Goal: Check status: Check status

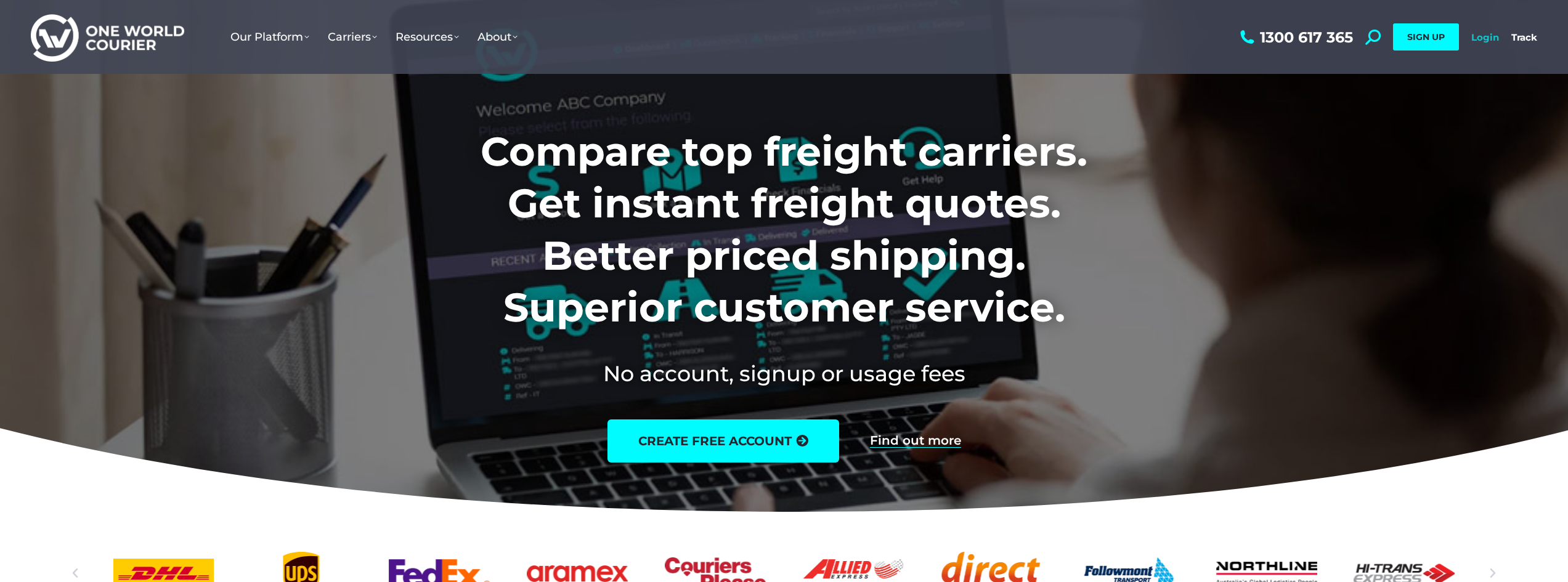
click at [1489, 34] on link "Login" at bounding box center [1485, 37] width 28 height 11
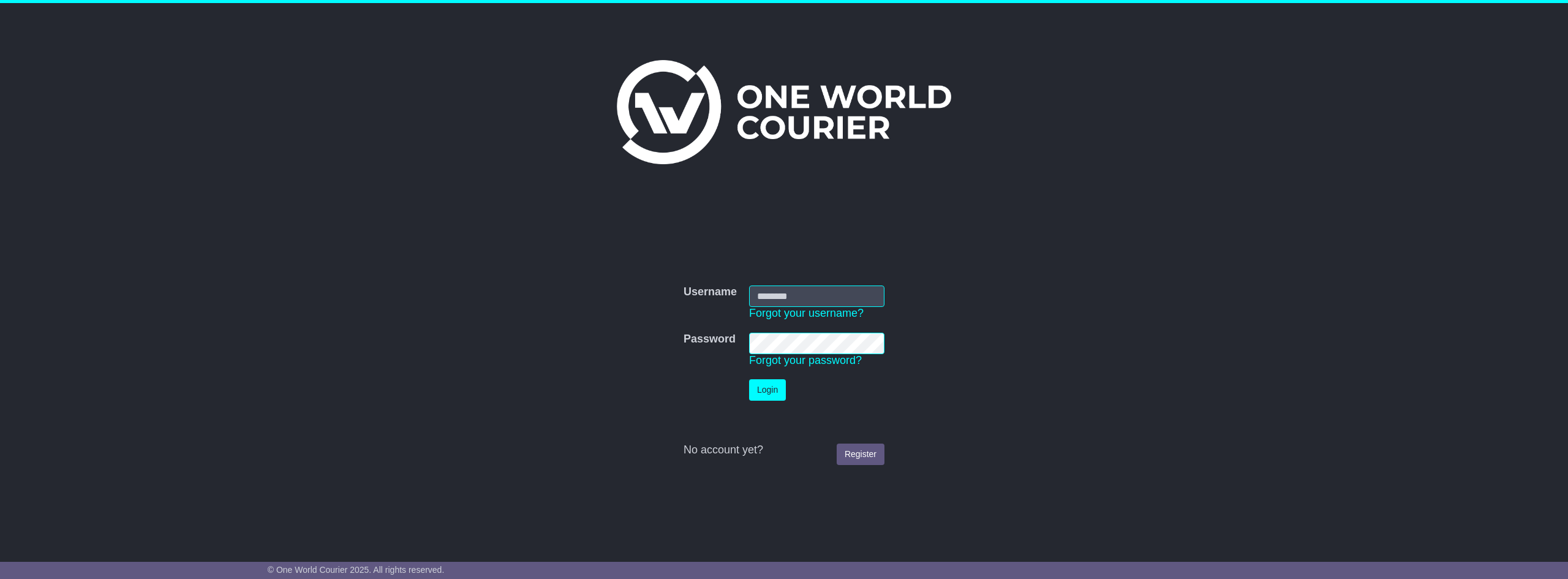
type input "**********"
click at [753, 394] on button "Login" at bounding box center [767, 390] width 37 height 21
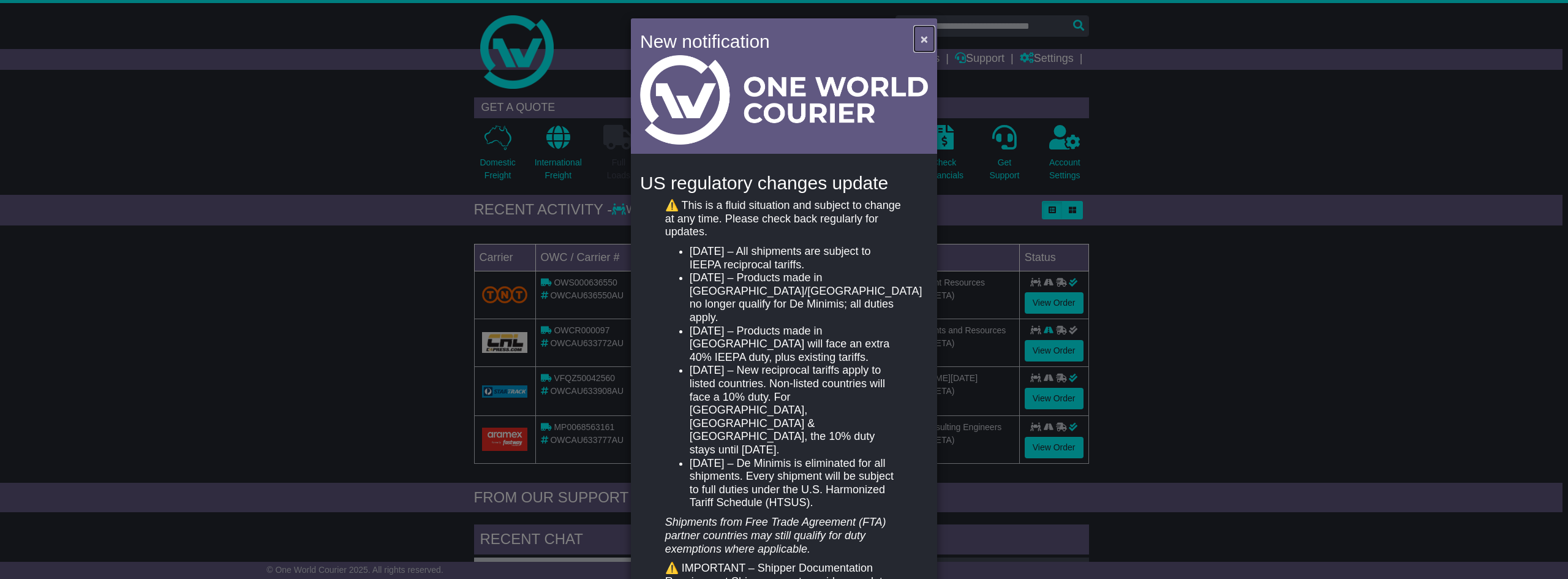
click at [922, 41] on span "×" at bounding box center [924, 38] width 7 height 14
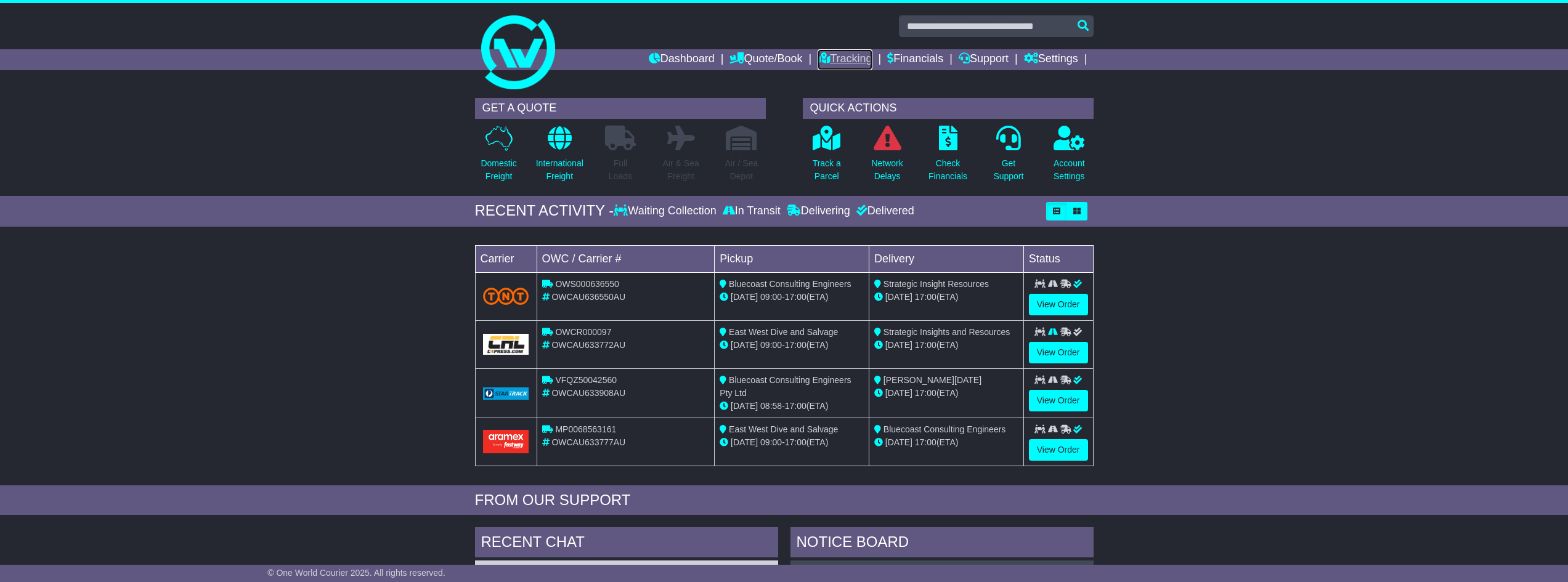
click at [843, 51] on link "Tracking" at bounding box center [845, 60] width 54 height 21
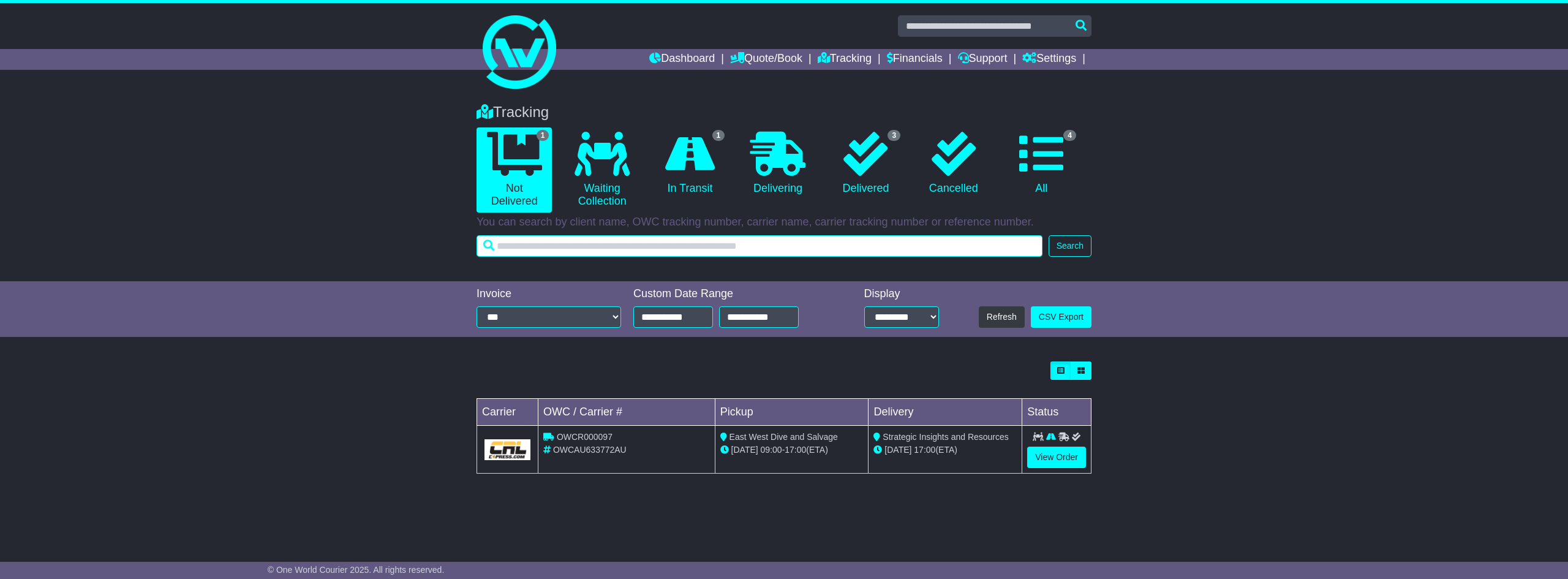
click at [513, 242] on input "text" at bounding box center [759, 246] width 566 height 21
paste input "**********"
type input "**********"
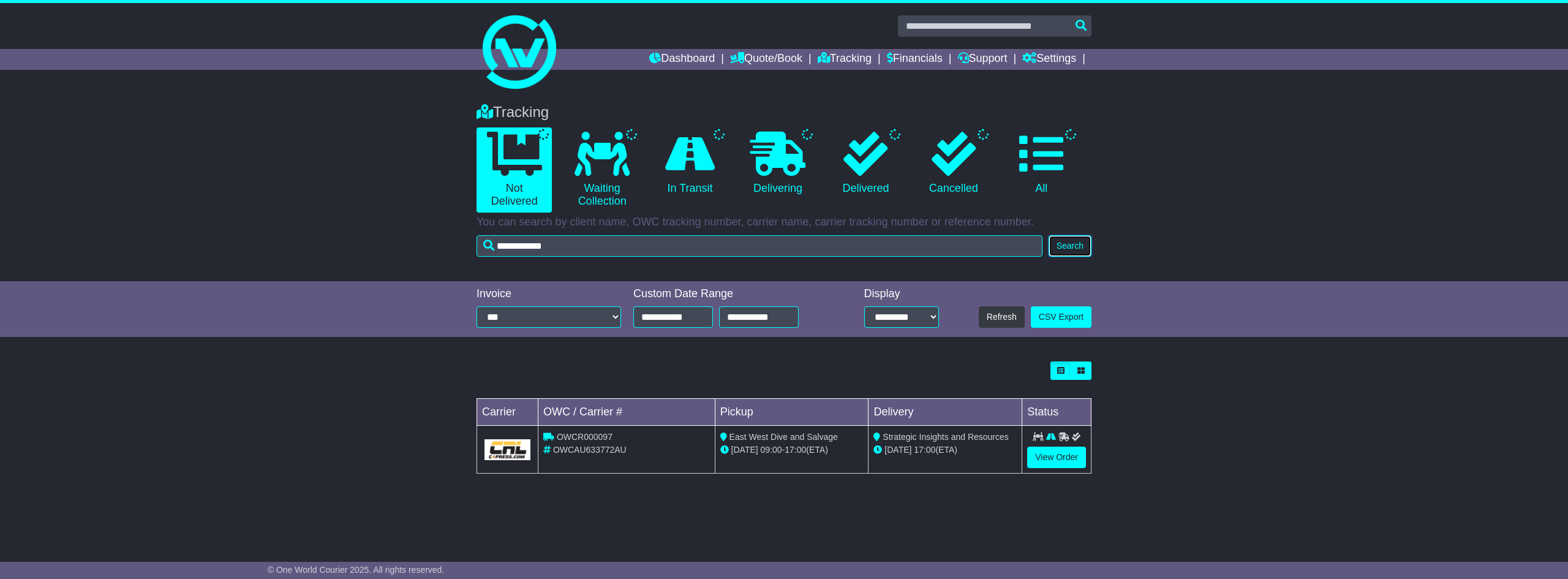
click at [1072, 238] on button "Search" at bounding box center [1069, 246] width 43 height 21
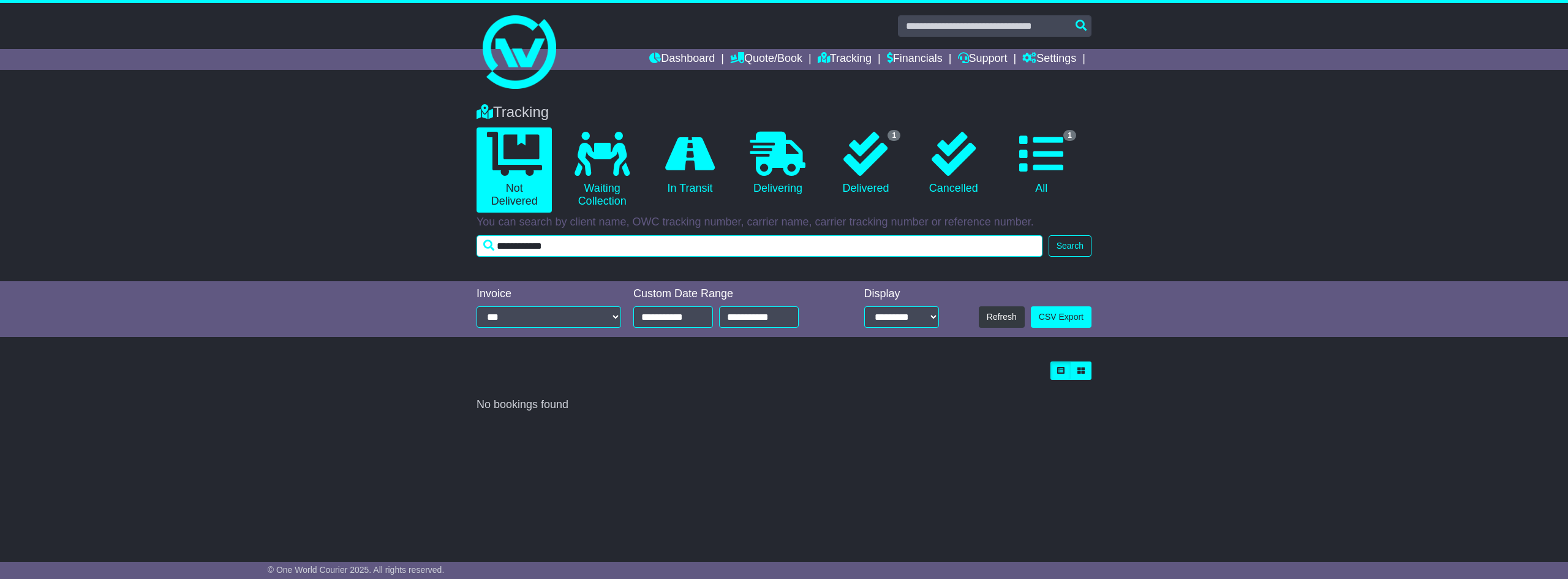
click at [619, 250] on input "**********" at bounding box center [759, 246] width 566 height 21
click at [614, 248] on input "**********" at bounding box center [759, 246] width 566 height 21
click at [596, 252] on input "**********" at bounding box center [759, 246] width 566 height 21
click at [599, 249] on input "**********" at bounding box center [759, 246] width 566 height 21
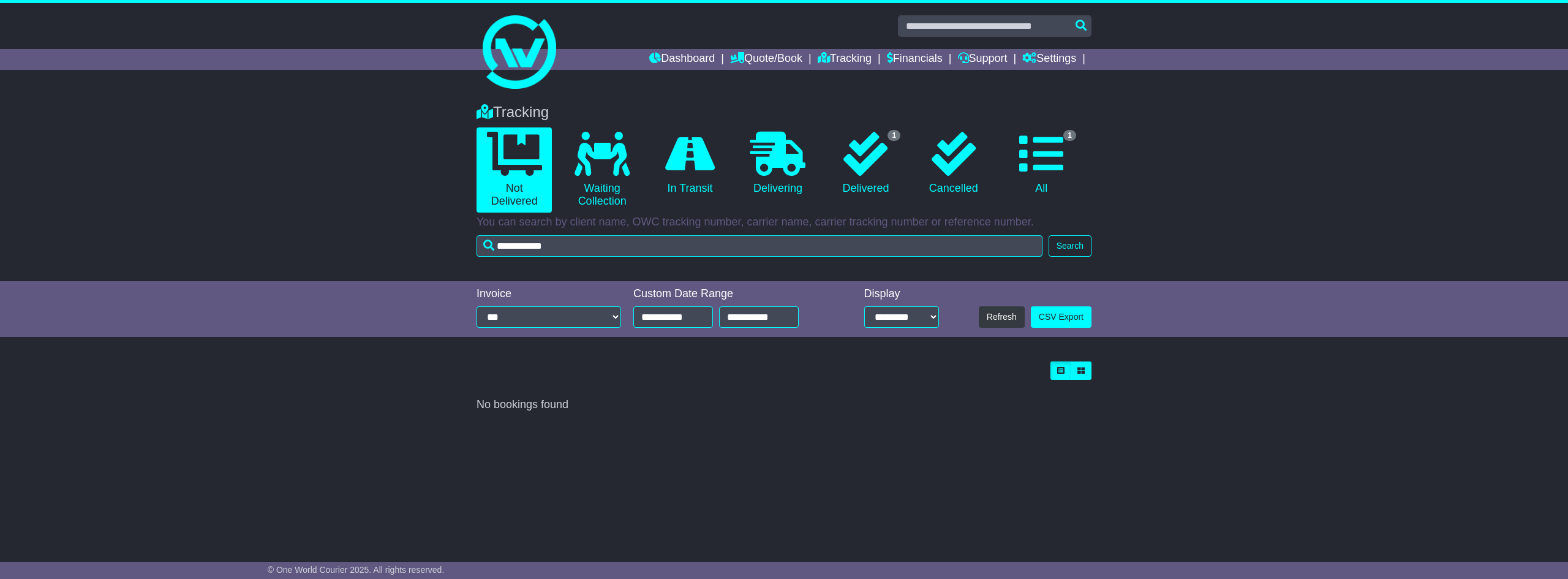
drag, startPoint x: 732, startPoint y: 230, endPoint x: 714, endPoint y: 242, distance: 21.6
click at [725, 237] on div "Tracking 0 Not Delivered 0 Waiting Collection 0 In Transit 0 Delivering 1 0 1" at bounding box center [784, 177] width 627 height 172
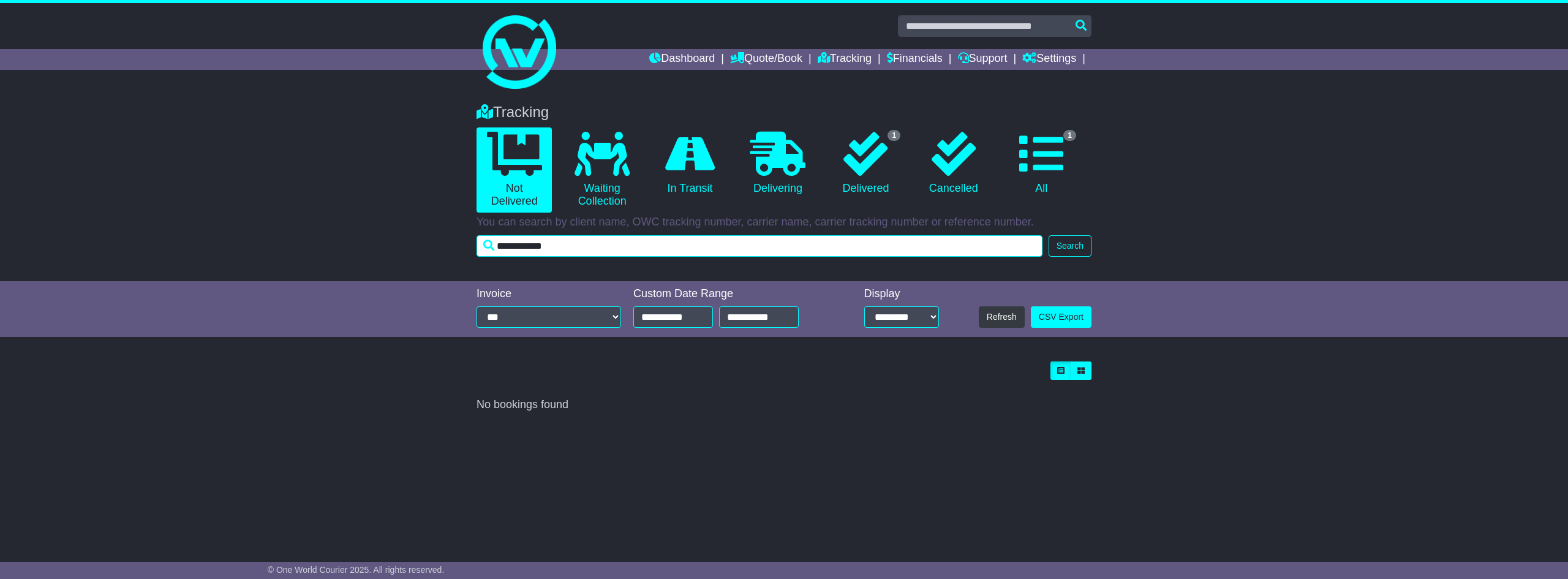
drag, startPoint x: 603, startPoint y: 246, endPoint x: 454, endPoint y: 237, distance: 149.3
click at [454, 237] on div "Tracking 0 Not Delivered 0 Waiting Collection 0 In Transit 0 Delivering 1" at bounding box center [784, 186] width 1568 height 190
click at [484, 246] on input "text" at bounding box center [759, 246] width 566 height 21
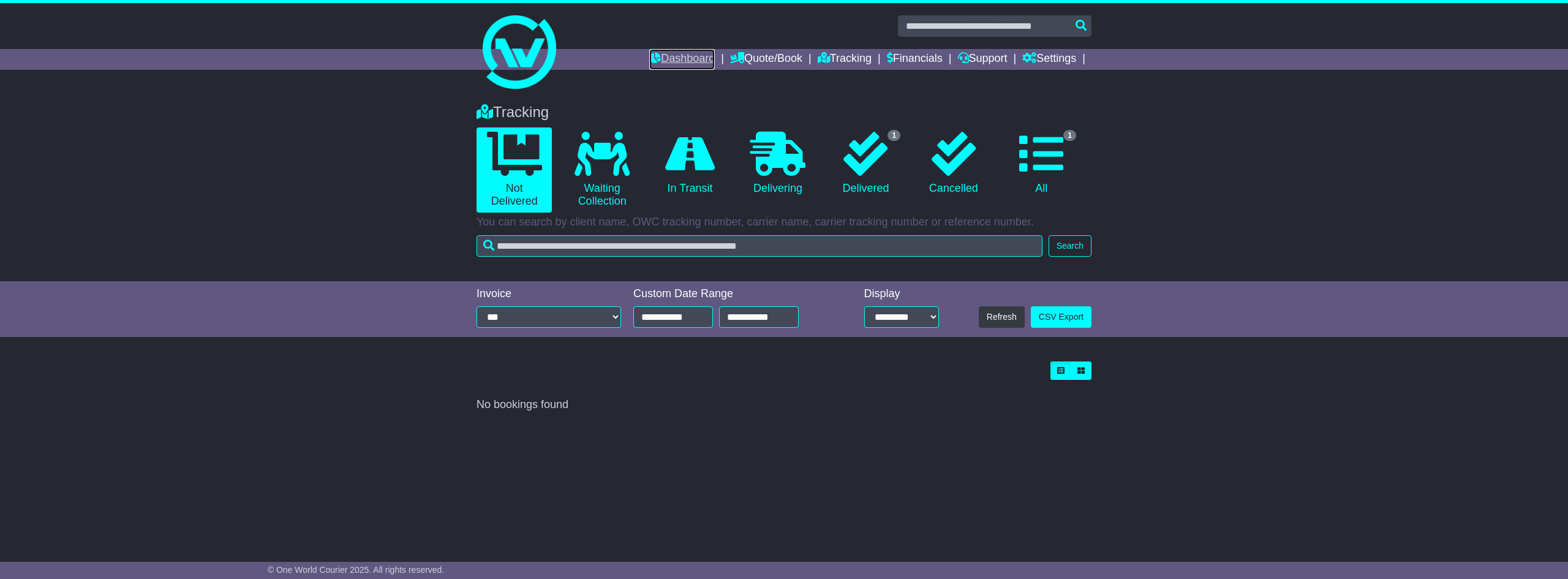
click at [662, 61] on link "Dashboard" at bounding box center [682, 59] width 66 height 21
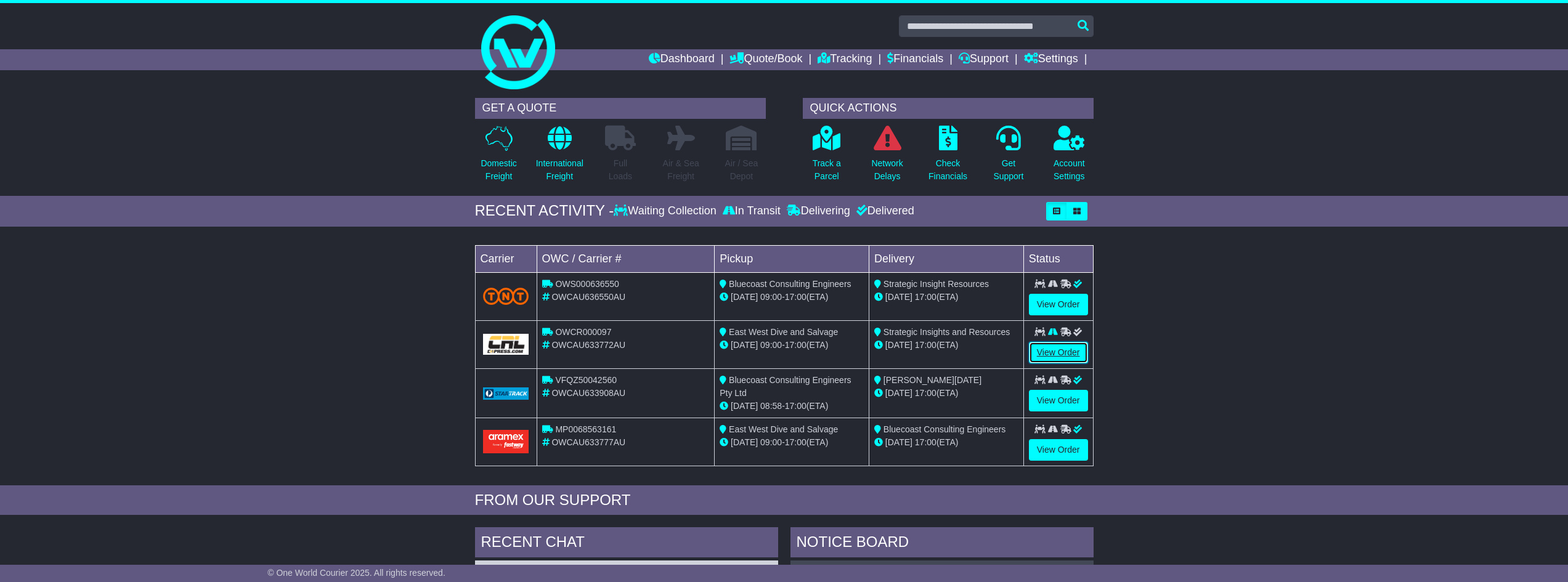
click at [1040, 352] on link "View Order" at bounding box center [1059, 353] width 59 height 21
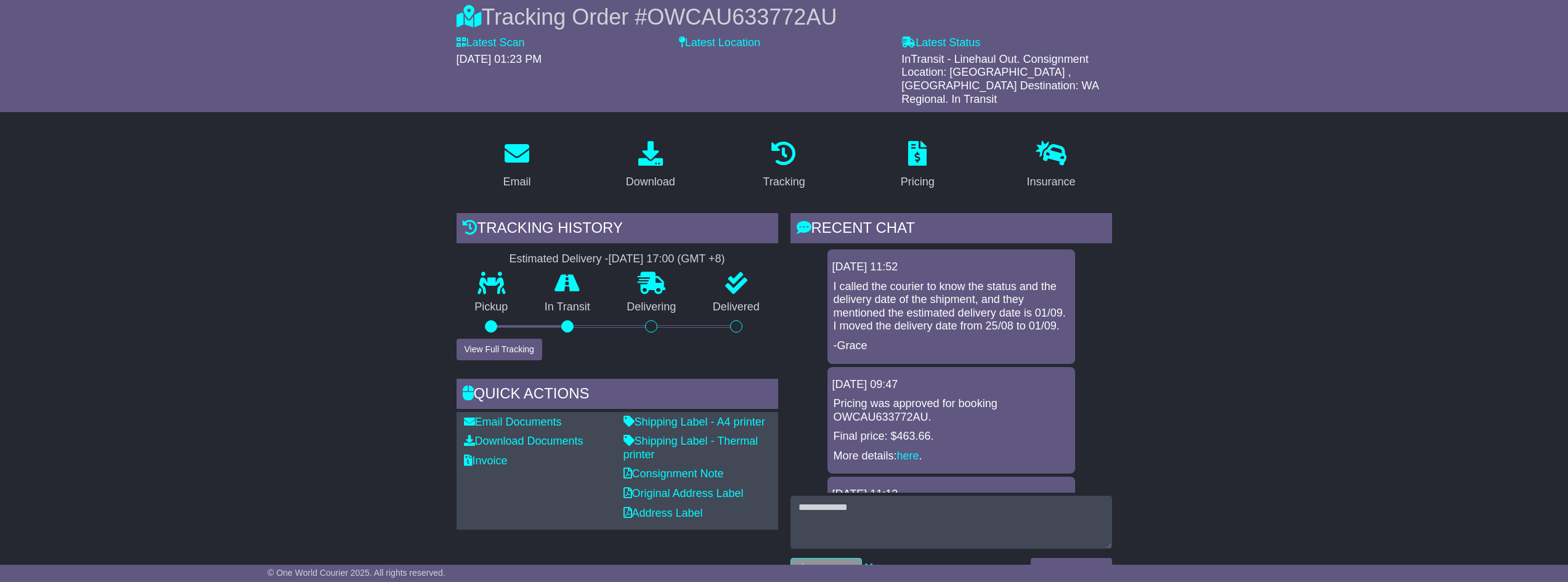
scroll to position [124, 0]
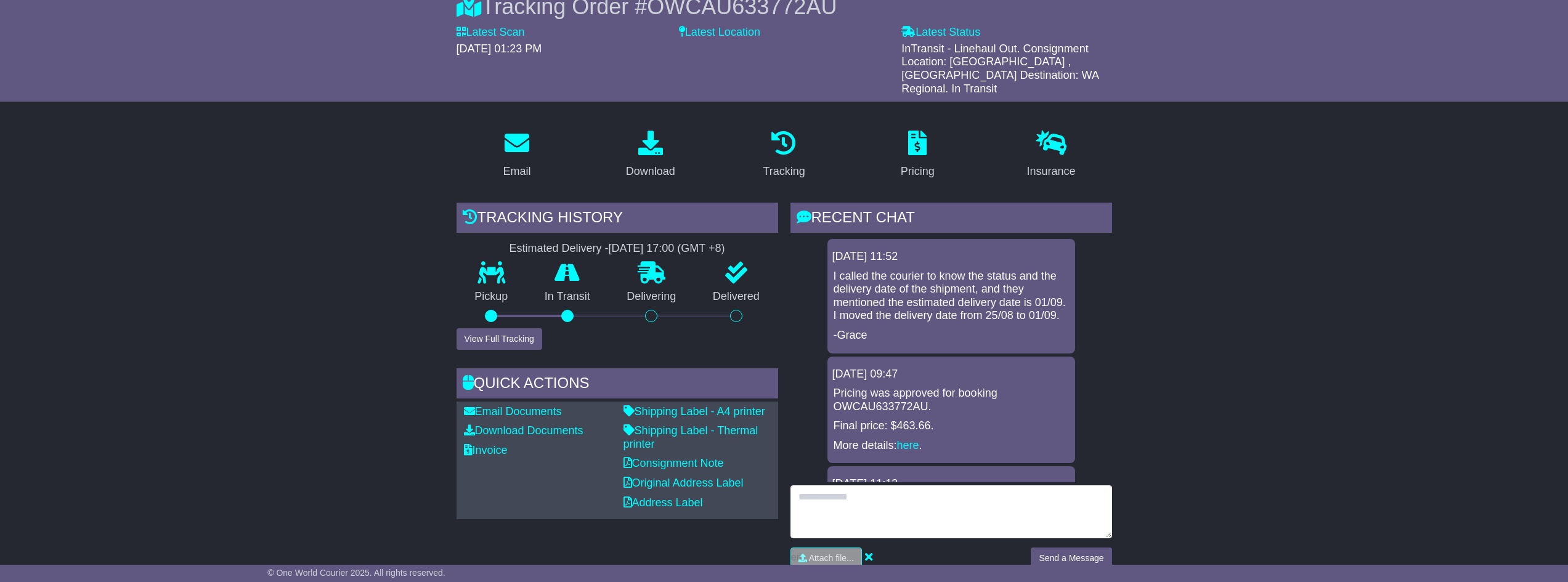
click at [814, 485] on textarea at bounding box center [951, 512] width 322 height 53
type textarea "**********"
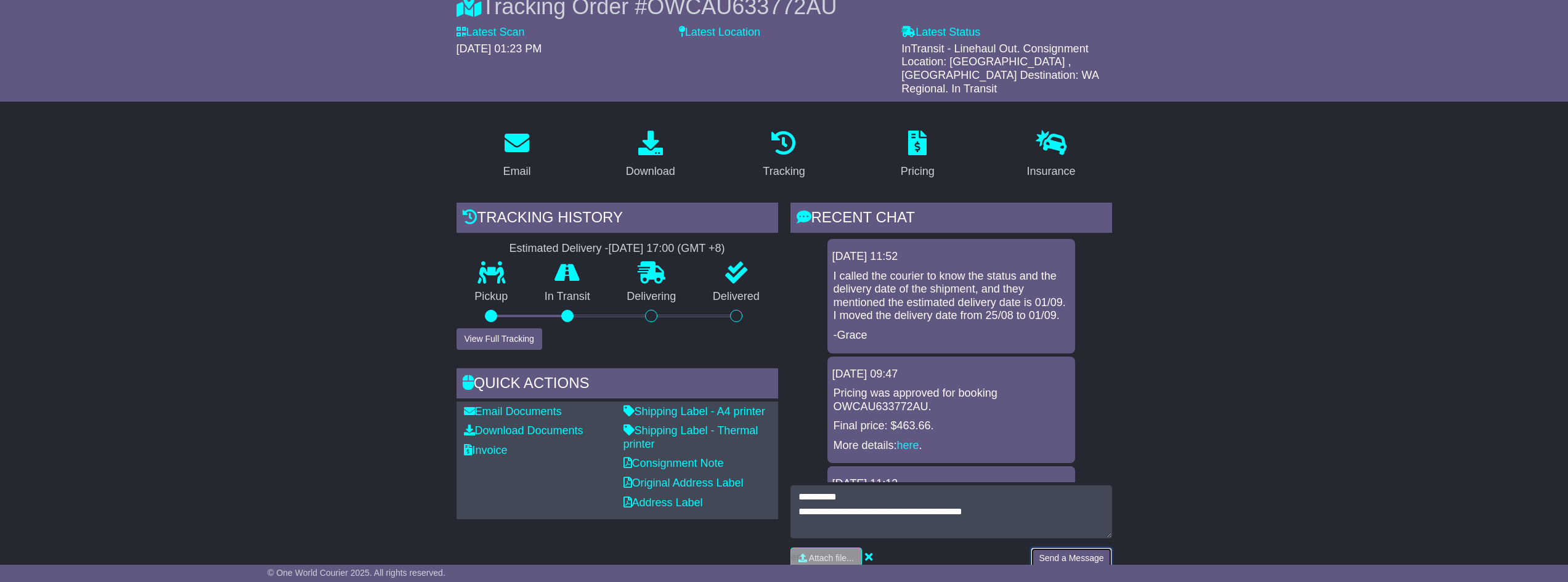
click at [1072, 548] on button "Send a Message" at bounding box center [1071, 558] width 81 height 21
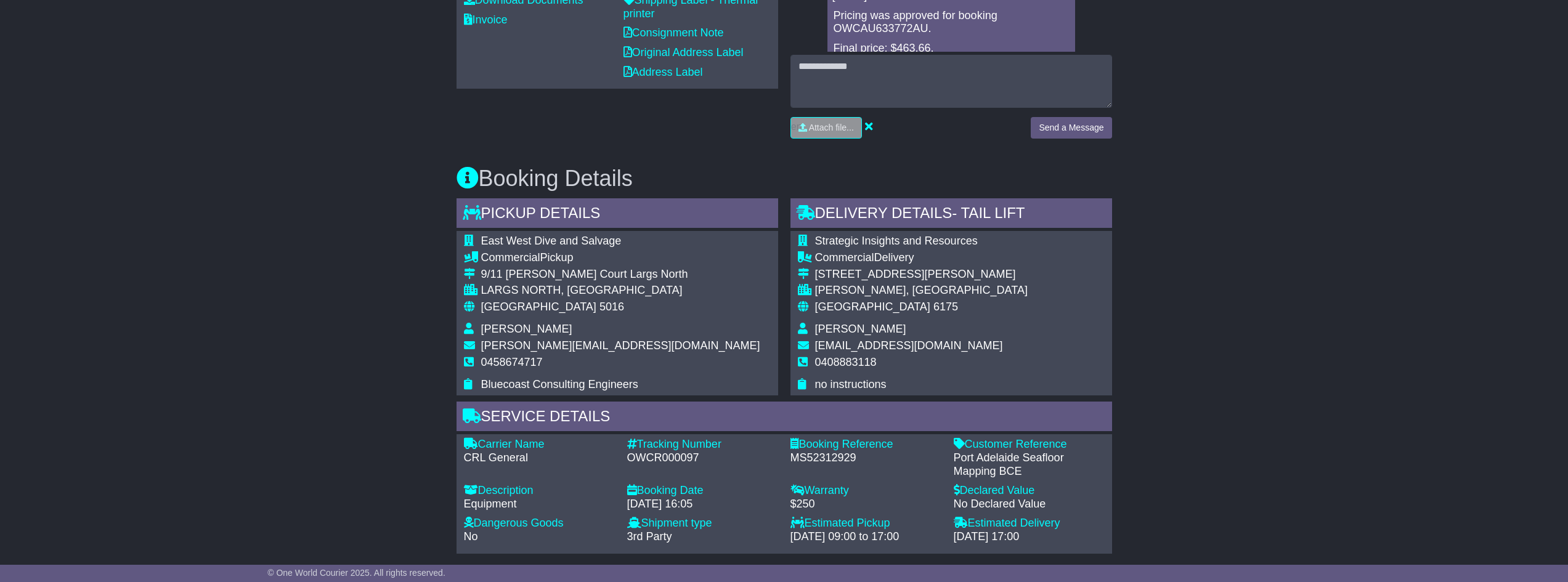
scroll to position [554, 0]
drag, startPoint x: 709, startPoint y: 440, endPoint x: 624, endPoint y: 440, distance: 85.0
click at [624, 440] on div "Tracking Number - OWCR000097" at bounding box center [703, 457] width 163 height 40
copy div "OWCR000097"
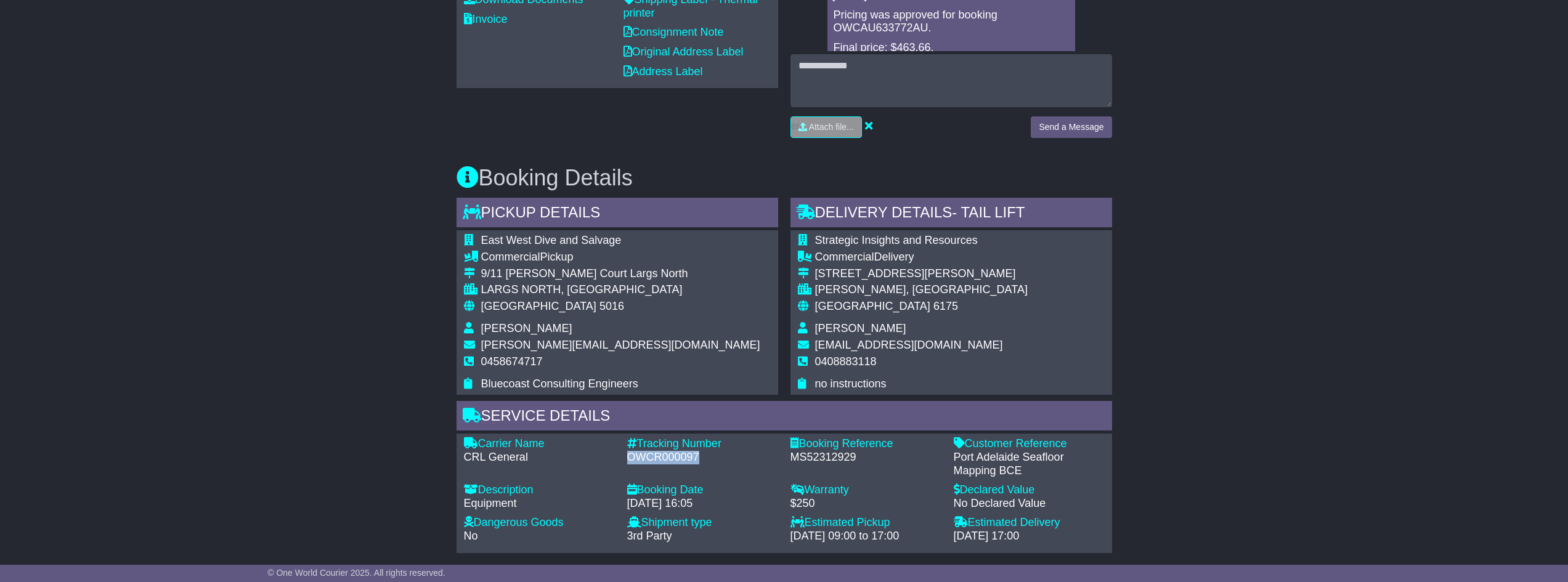
copy div "OWCR000097"
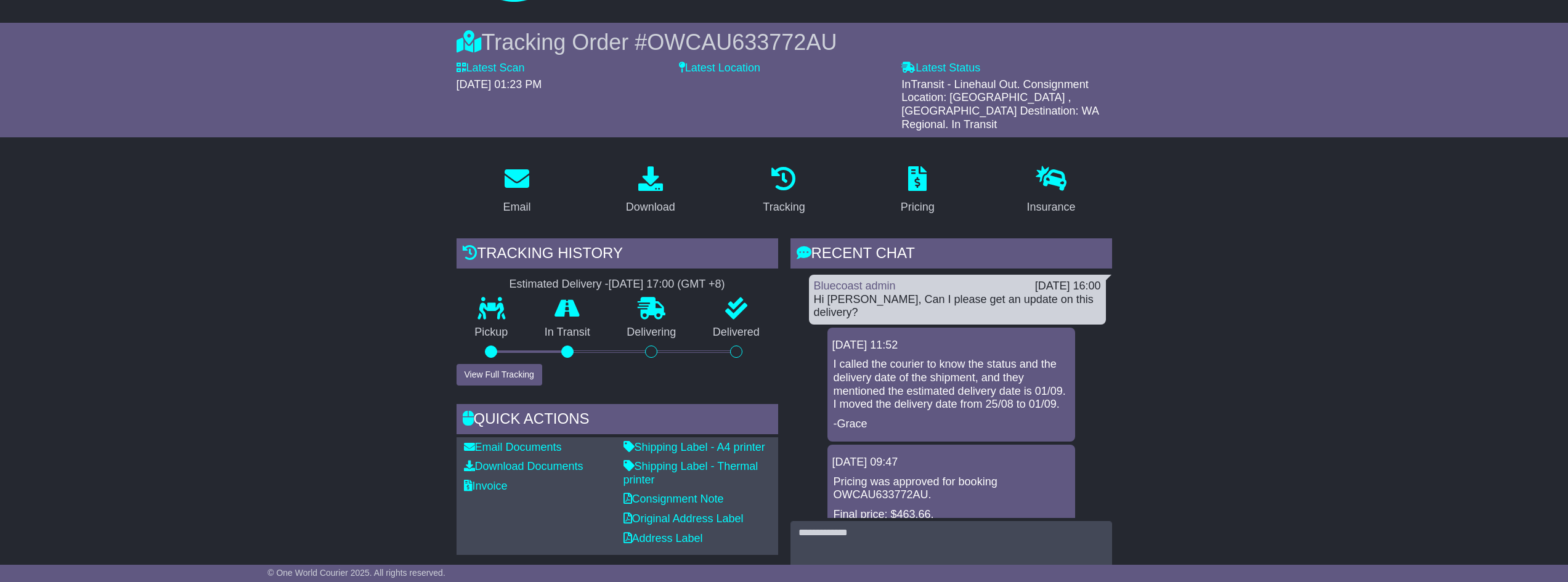
scroll to position [0, 0]
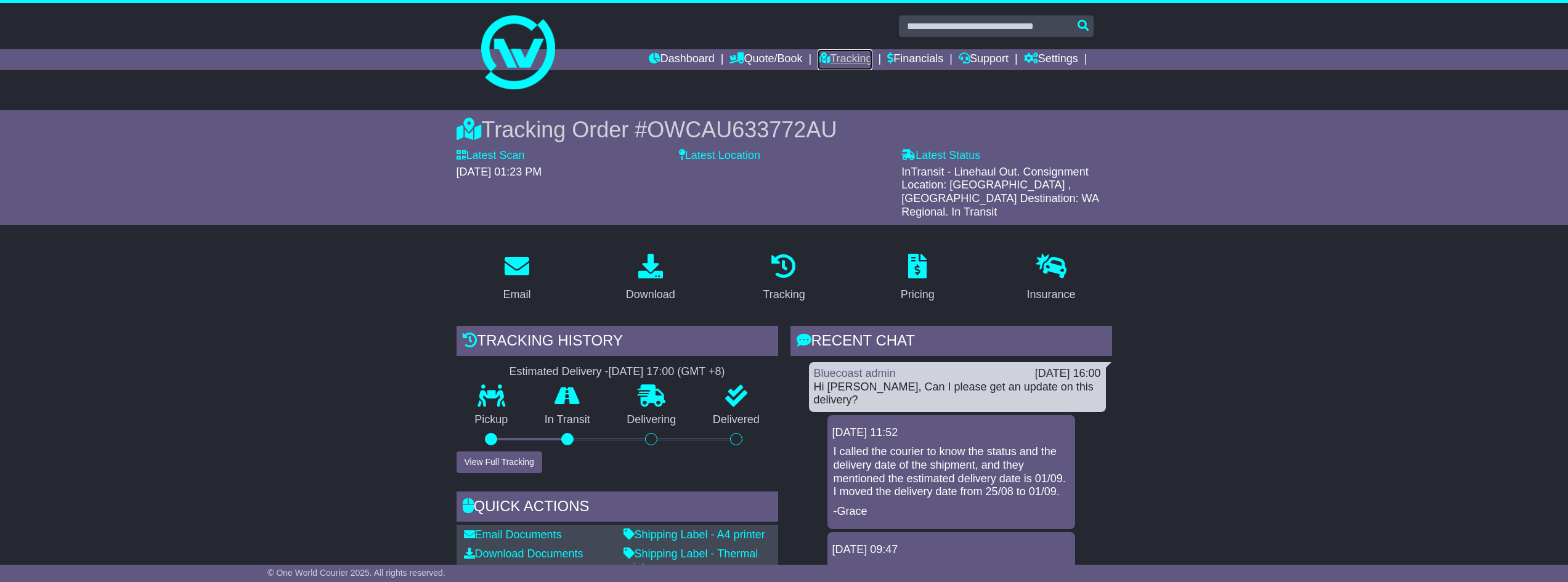
click at [820, 56] on link "Tracking" at bounding box center [845, 60] width 54 height 21
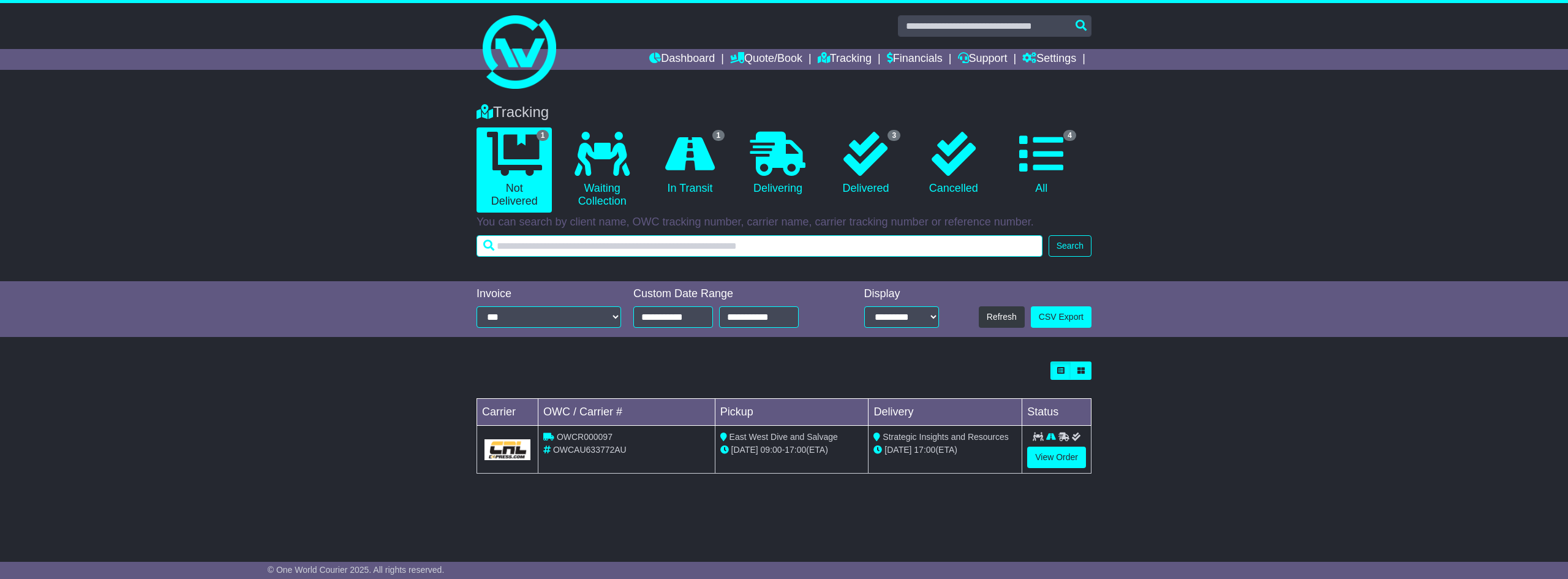
click at [662, 248] on input "text" at bounding box center [759, 246] width 566 height 21
paste input "**********"
type input "**********"
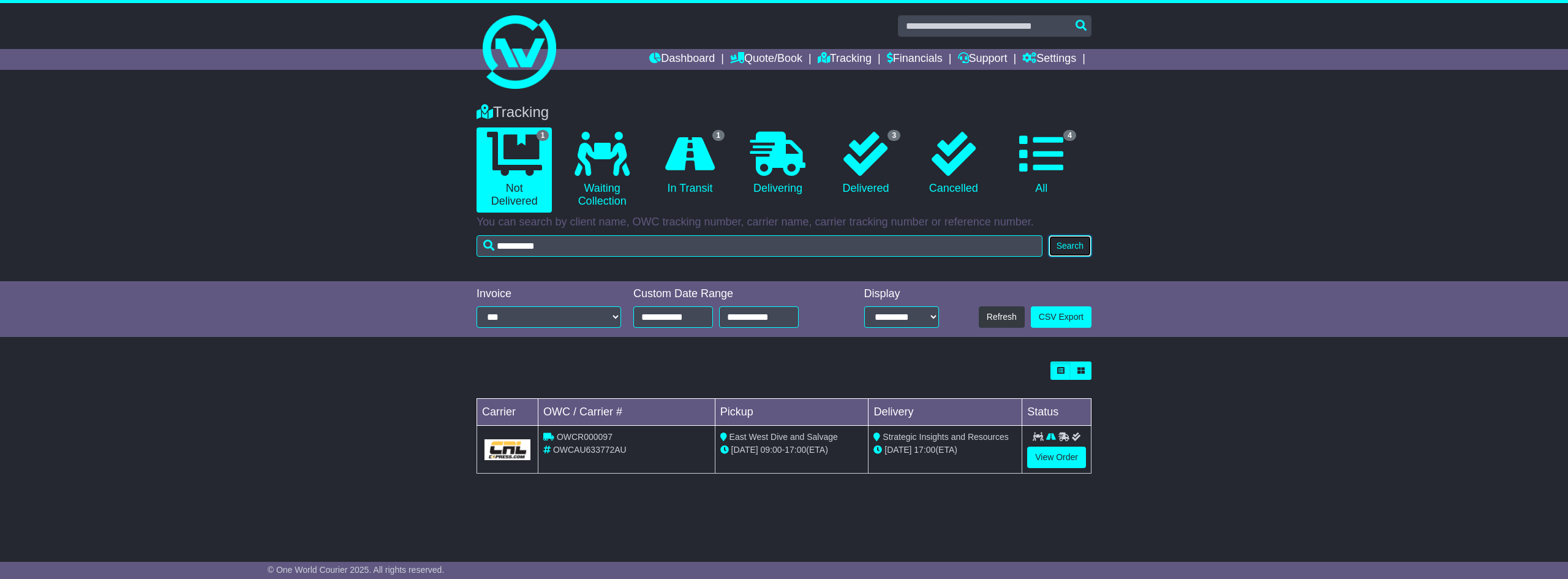
click at [1053, 247] on button "Search" at bounding box center [1069, 246] width 43 height 21
click at [1045, 457] on link "View Order" at bounding box center [1056, 458] width 59 height 21
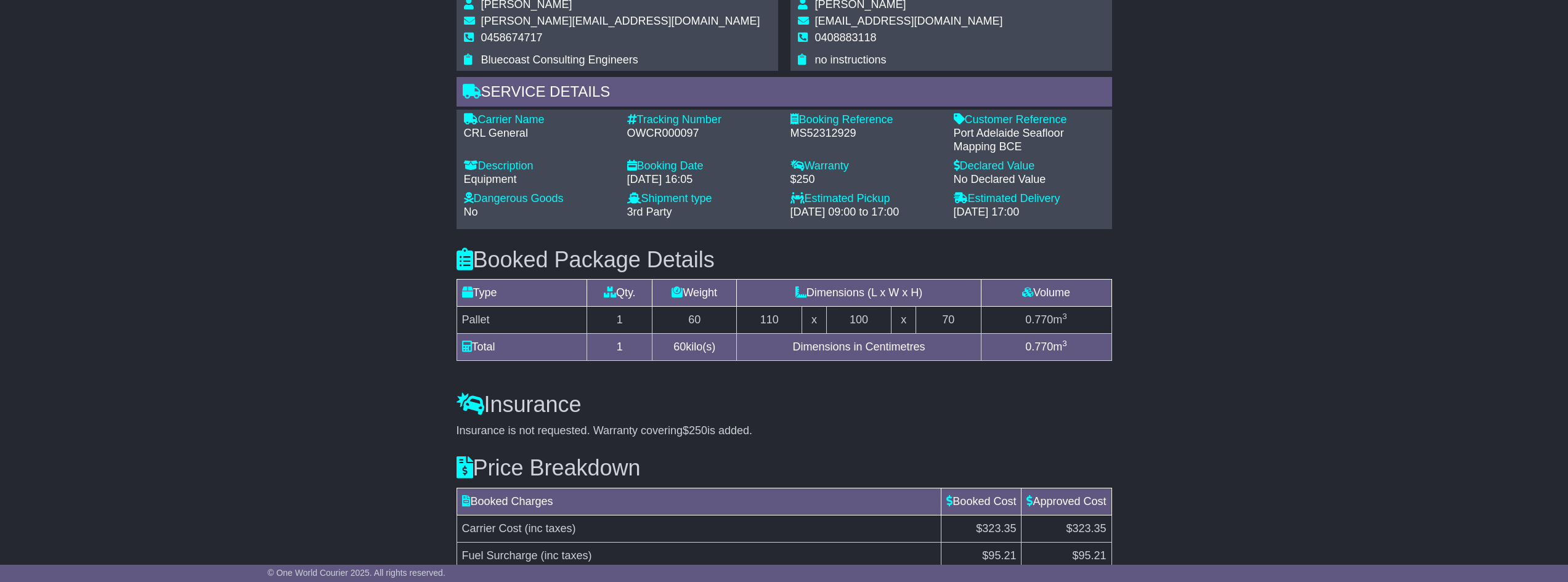
scroll to position [663, 0]
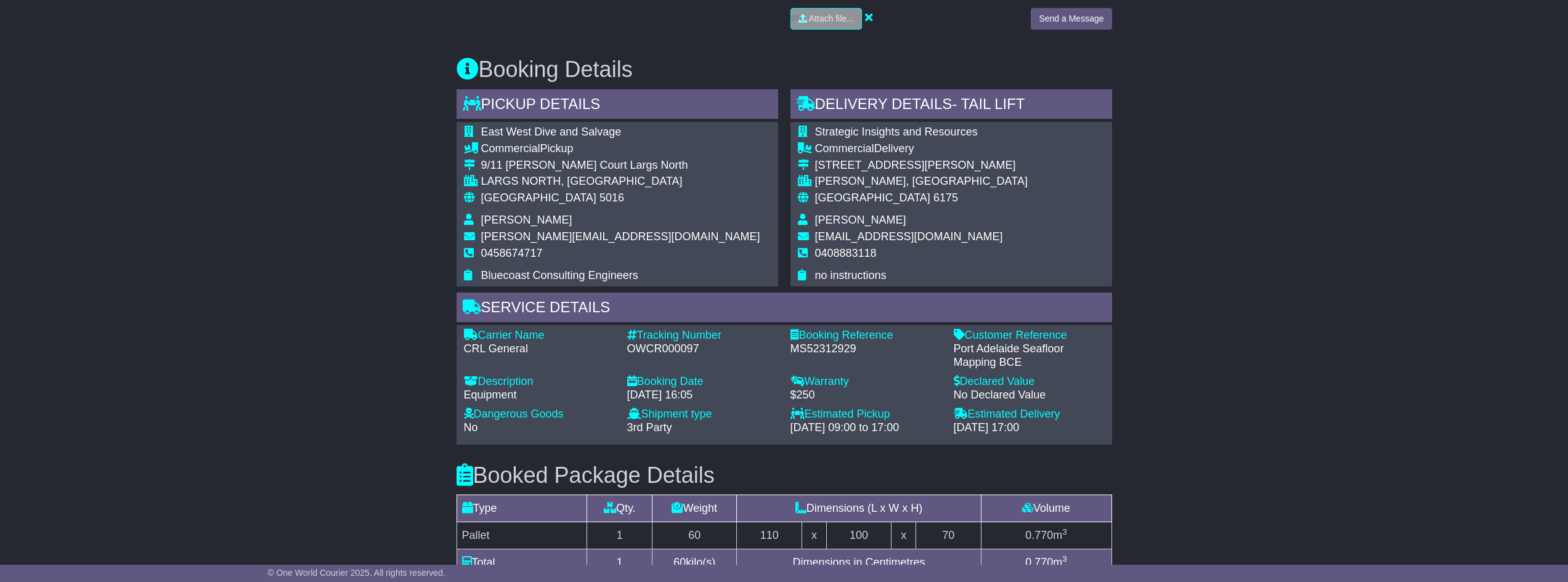
click at [722, 342] on div "OWCR000097" at bounding box center [703, 349] width 151 height 14
drag, startPoint x: 706, startPoint y: 332, endPoint x: 629, endPoint y: 334, distance: 77.0
click at [629, 342] on div "OWCR000097" at bounding box center [703, 349] width 151 height 14
copy div "OWCR000097"
click at [340, 352] on div "Email Download Tracking Pricing Insurance" at bounding box center [784, 260] width 1568 height 1360
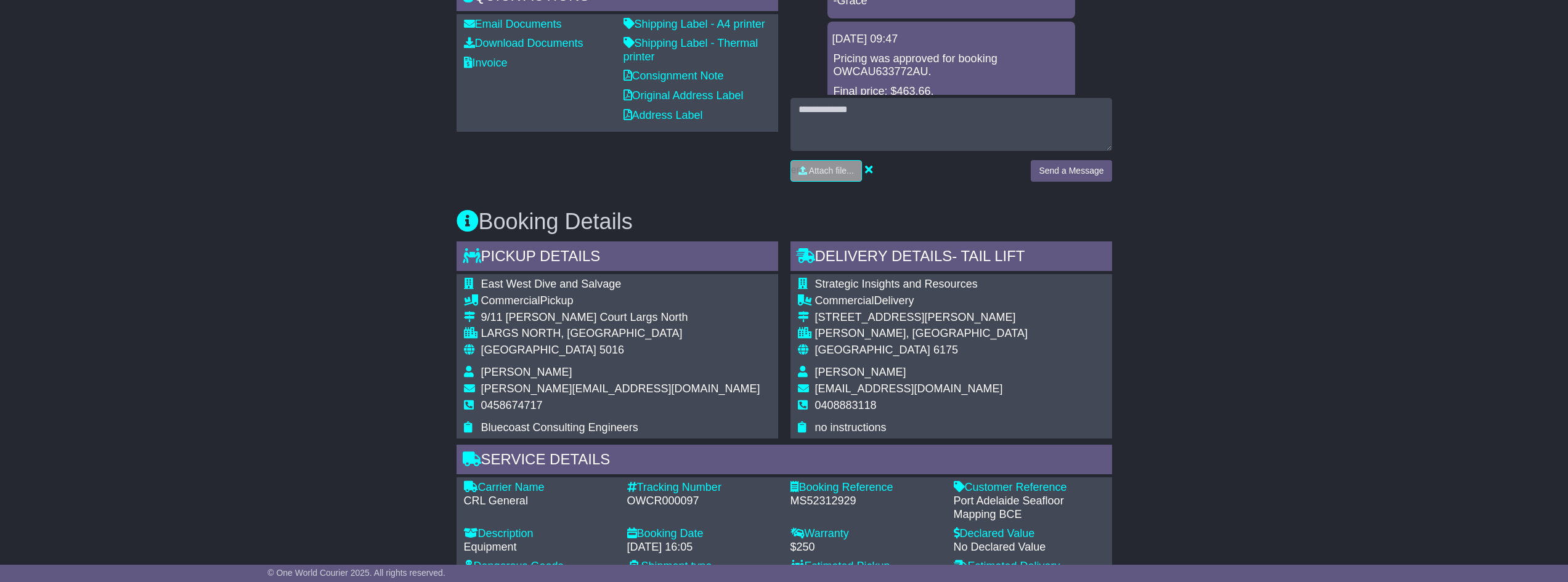
scroll to position [539, 0]
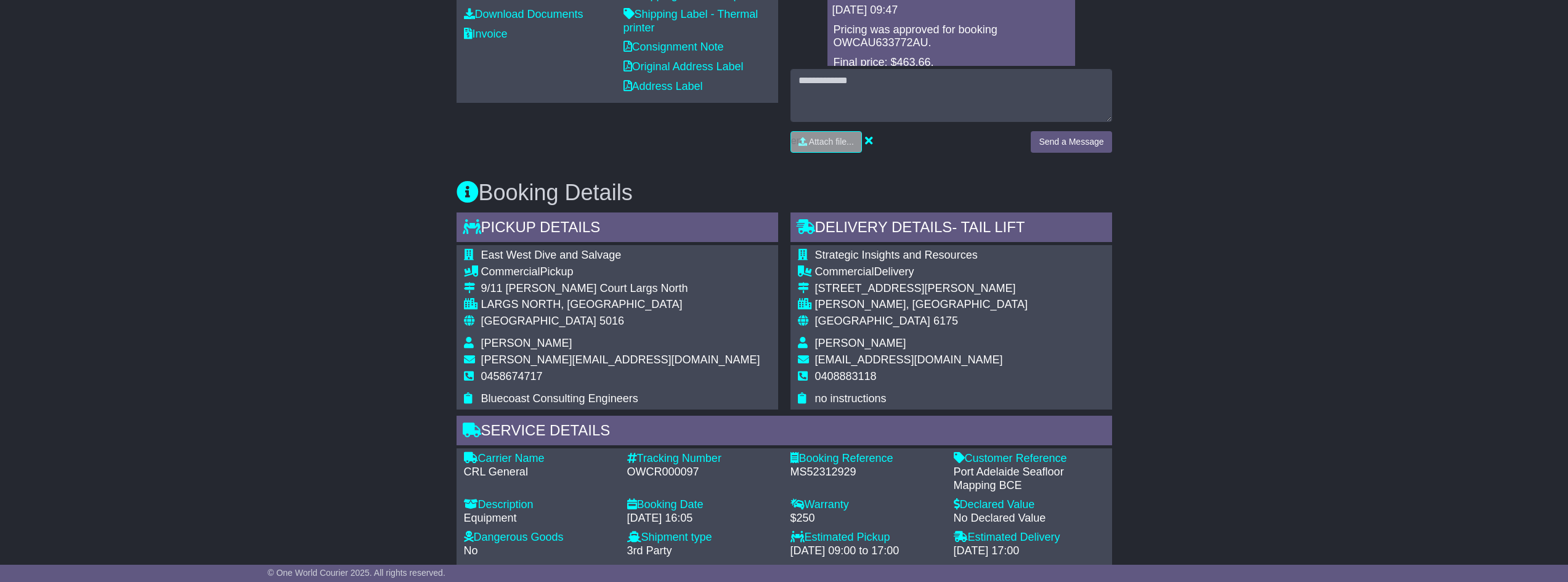
click at [367, 347] on div "Email Download Tracking Pricing Insurance" at bounding box center [784, 384] width 1568 height 1360
drag, startPoint x: 888, startPoint y: 362, endPoint x: 812, endPoint y: 359, distance: 76.1
click at [812, 370] on tr "0408883118" at bounding box center [913, 381] width 230 height 23
click at [918, 370] on td "0408883118" at bounding box center [922, 381] width 213 height 23
click at [981, 323] on td "Australia 6175" at bounding box center [922, 327] width 213 height 23
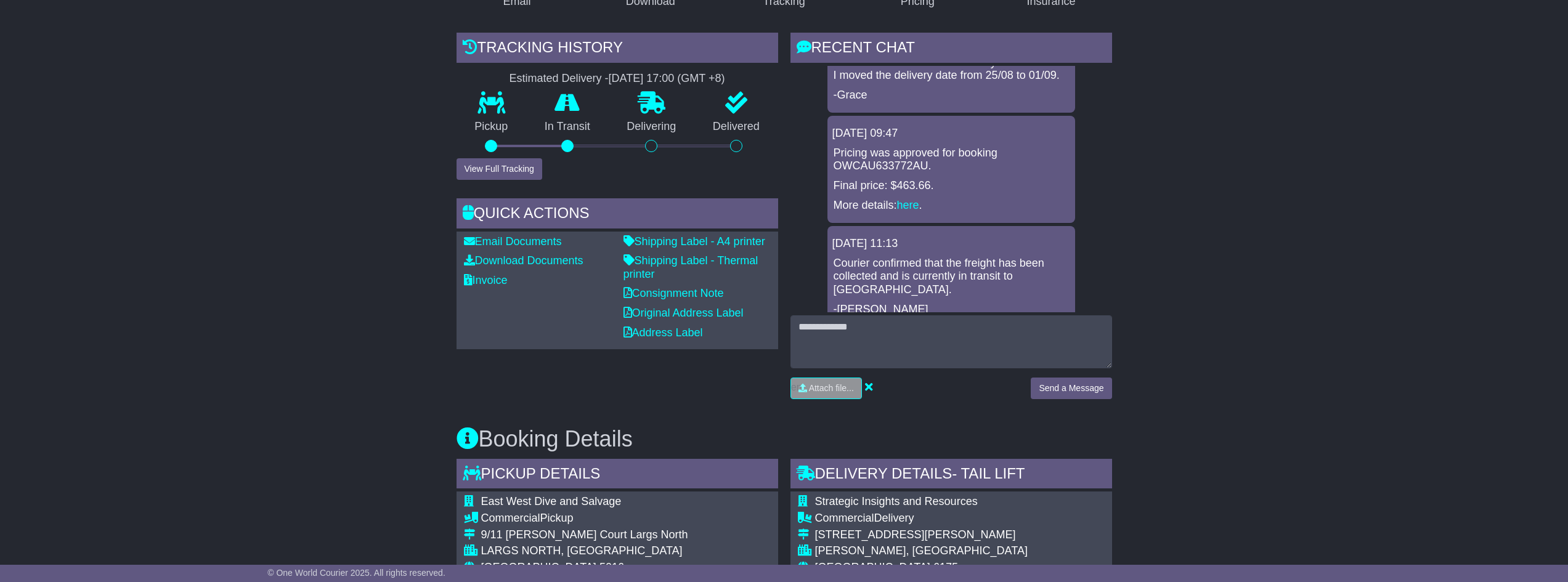
scroll to position [417, 0]
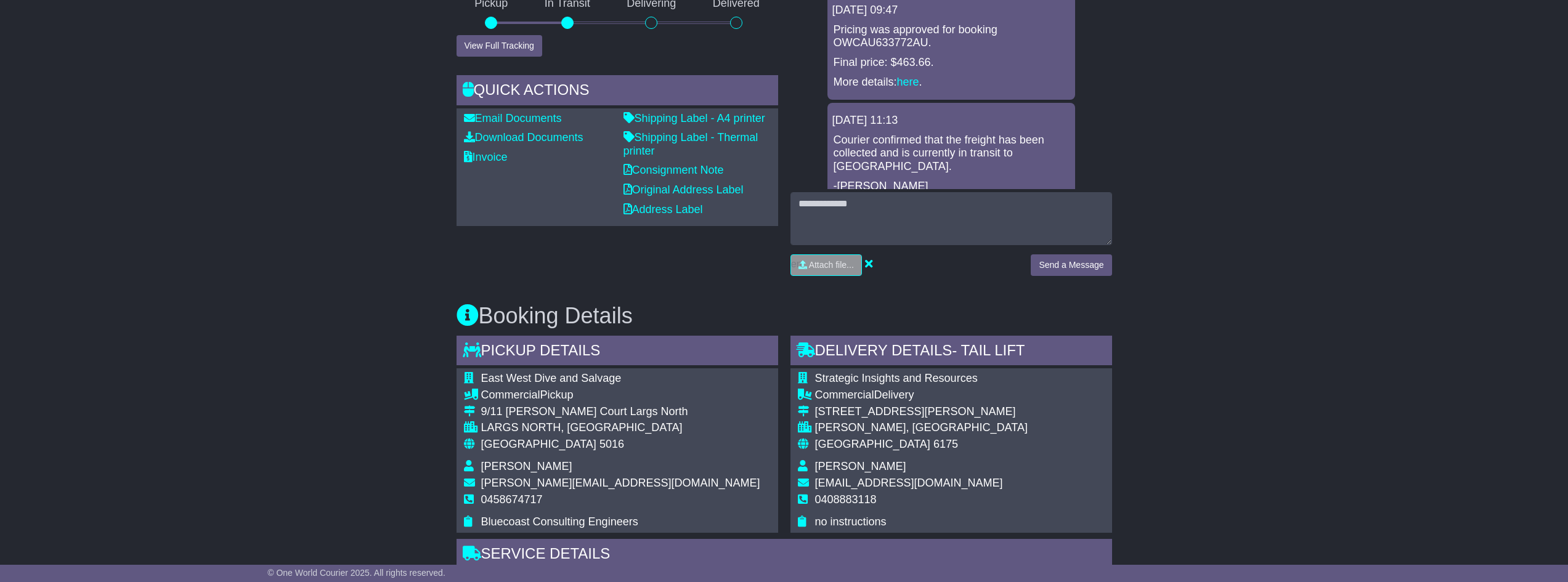
click at [986, 477] on span "strategicinsightandresources@gmail.com" at bounding box center [910, 483] width 188 height 12
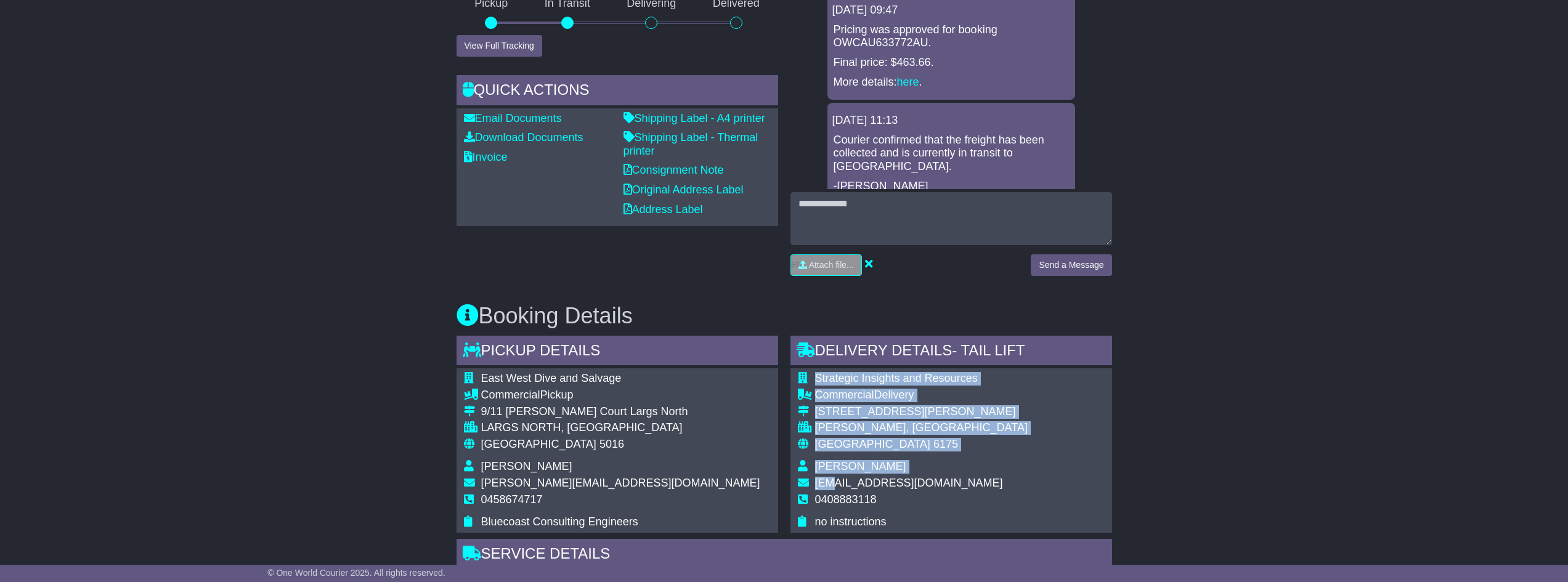
drag, startPoint x: 1018, startPoint y: 468, endPoint x: 908, endPoint y: 462, distance: 110.2
click at [826, 467] on div "Strategic Insights and Resources Commercial Delivery 7 Dorado Street Singleton …" at bounding box center [951, 450] width 322 height 164
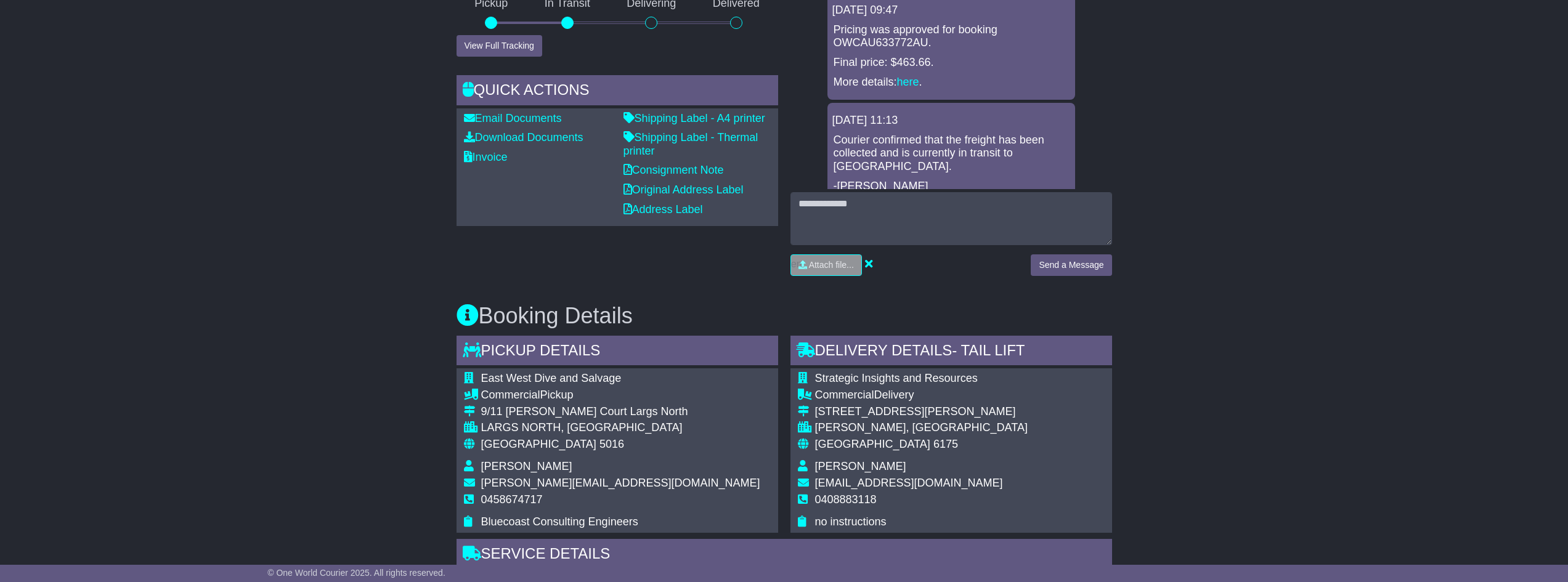
click at [915, 460] on td "Laith Kilmartin" at bounding box center [922, 468] width 213 height 16
drag, startPoint x: 816, startPoint y: 469, endPoint x: 1013, endPoint y: 469, distance: 197.0
click at [1003, 477] on span "strategicinsightandresources@gmail.com" at bounding box center [910, 483] width 188 height 12
copy span "strategicinsightandresources@gmail.com"
click at [214, 381] on div "Email Download Tracking Pricing Insurance" at bounding box center [784, 508] width 1568 height 1360
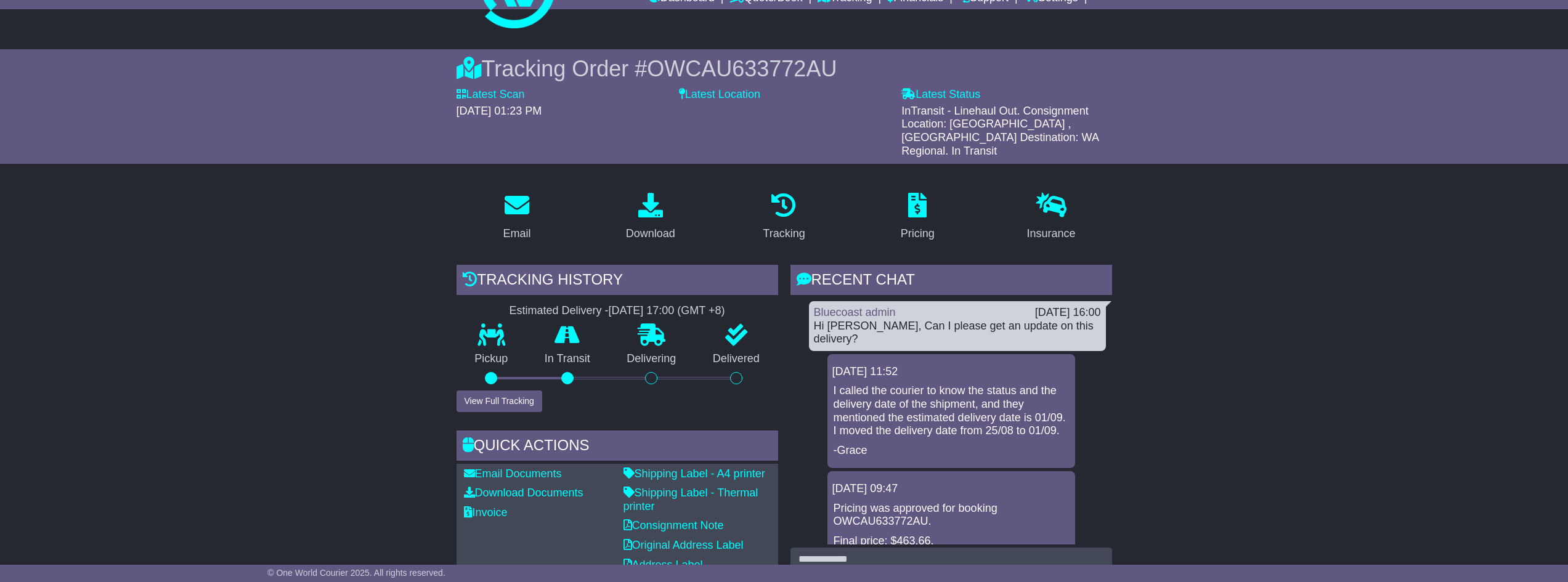
scroll to position [61, 0]
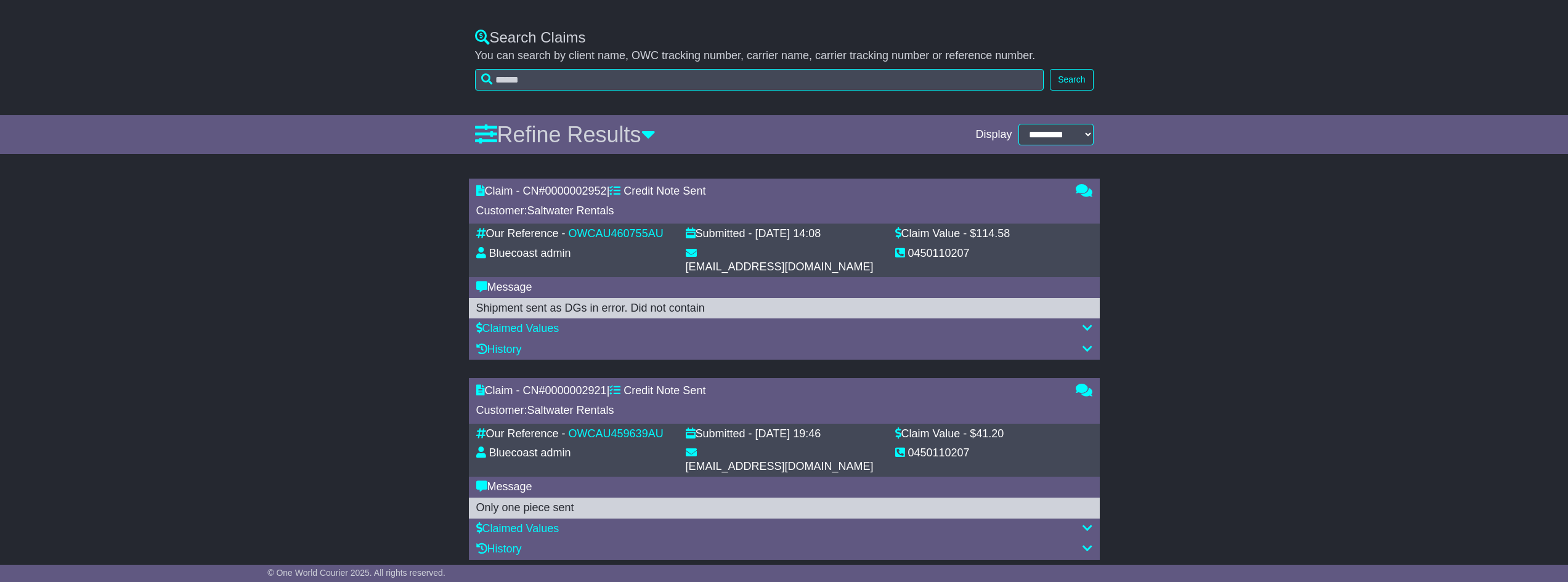
scroll to position [318, 0]
drag, startPoint x: 667, startPoint y: 232, endPoint x: 575, endPoint y: 232, distance: 92.0
click at [575, 232] on div "Our Reference - OWCAU460755AU" at bounding box center [575, 233] width 210 height 14
copy link "OWCAU460755AU"
click at [380, 245] on div "Claim - CN# 0000002952 | Credit Note Sent Customer: Saltwater Rentals 0 Our Ref…" at bounding box center [784, 377] width 1568 height 412
